Goal: Navigation & Orientation: Find specific page/section

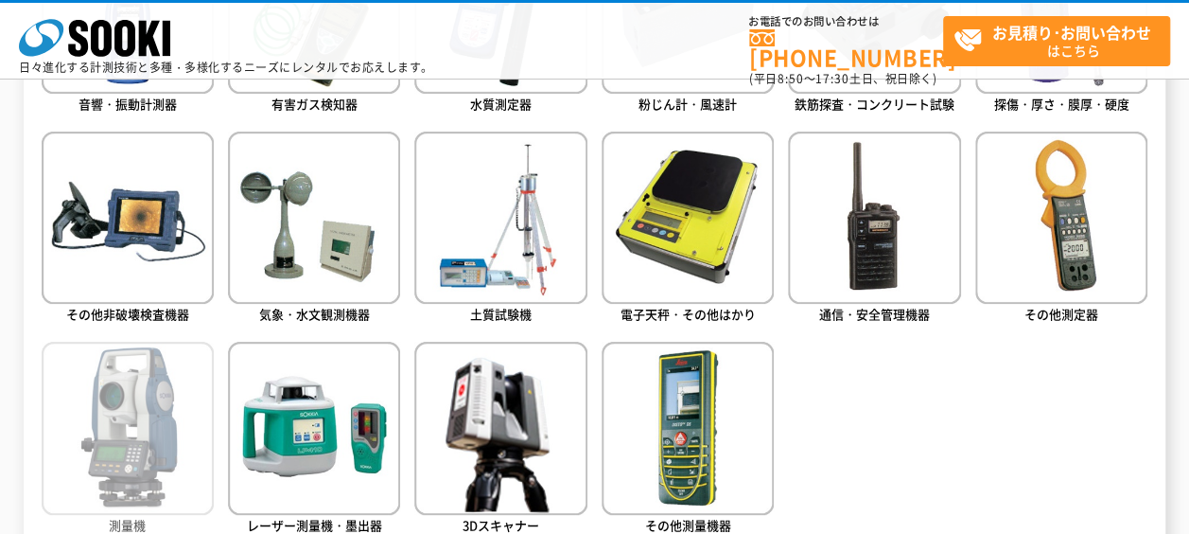
scroll to position [1261, 0]
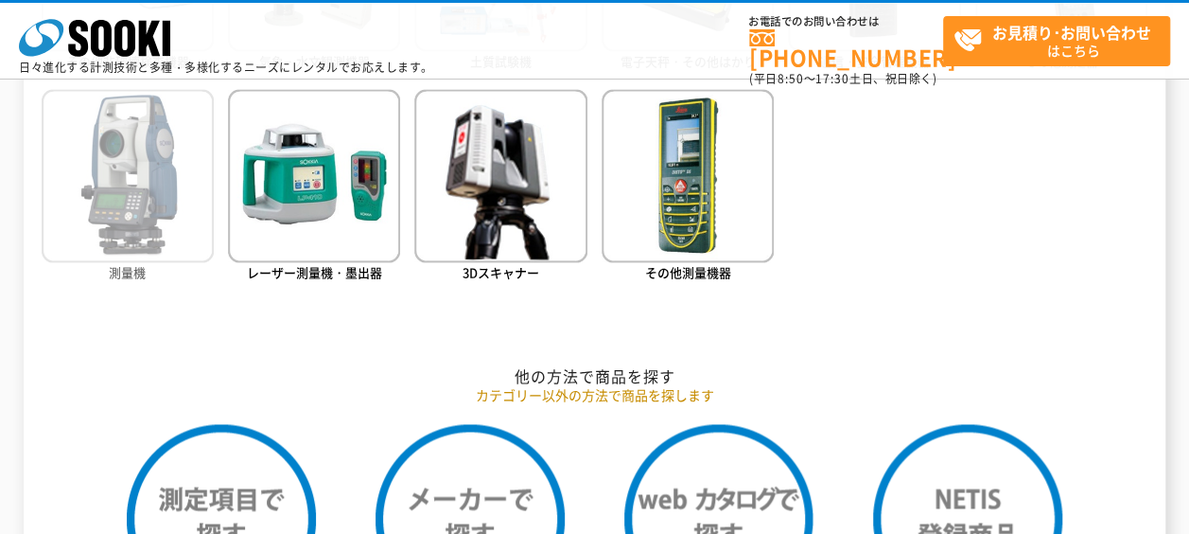
click at [143, 218] on img at bounding box center [128, 175] width 172 height 172
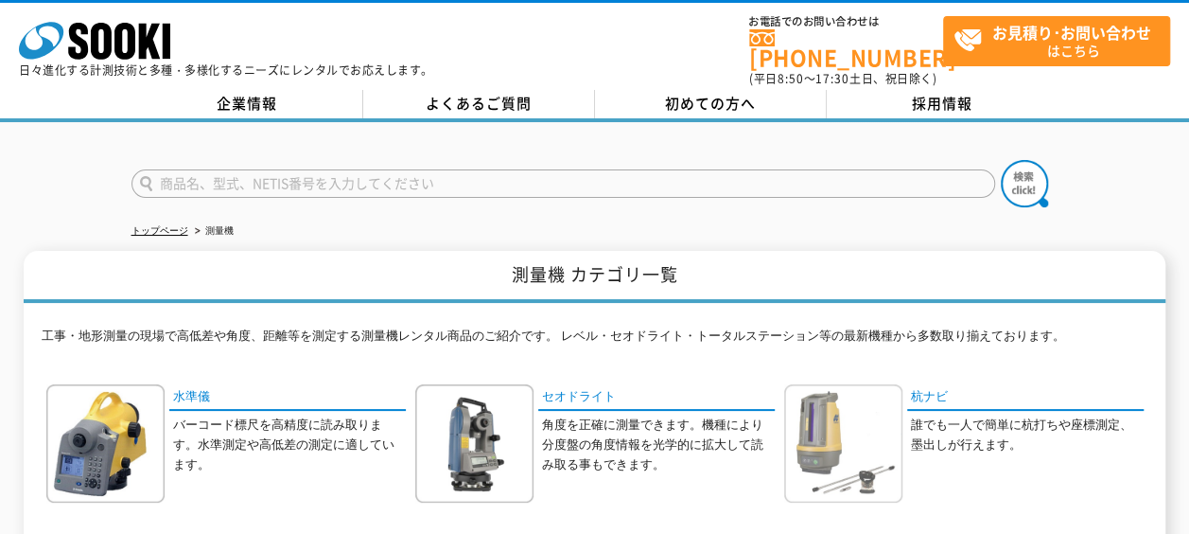
click at [866, 384] on img at bounding box center [843, 443] width 118 height 118
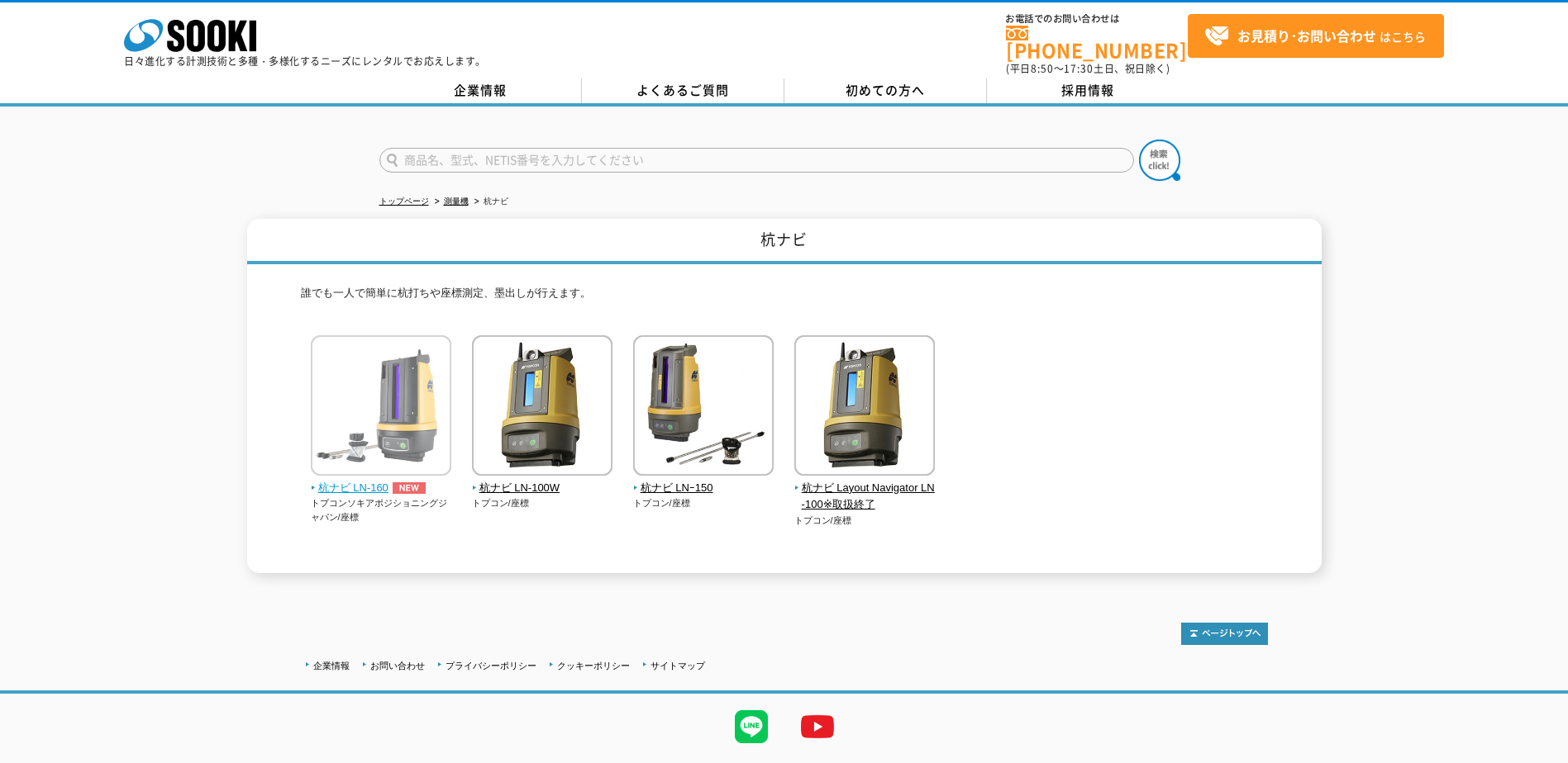
click at [378, 396] on img at bounding box center [381, 408] width 141 height 145
